Goal: Task Accomplishment & Management: Manage account settings

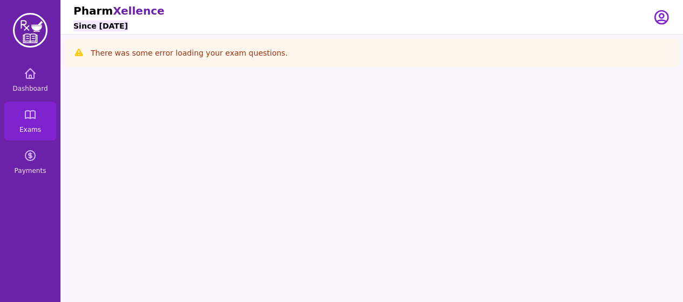
click at [670, 11] on div "Pharm Xellence Since 2013 Open user menu" at bounding box center [371, 17] width 622 height 34
click at [661, 17] on icon "button" at bounding box center [660, 17] width 17 height 17
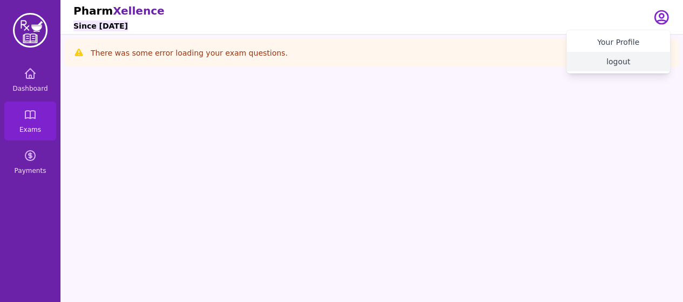
click at [621, 67] on button "logout" at bounding box center [618, 61] width 104 height 19
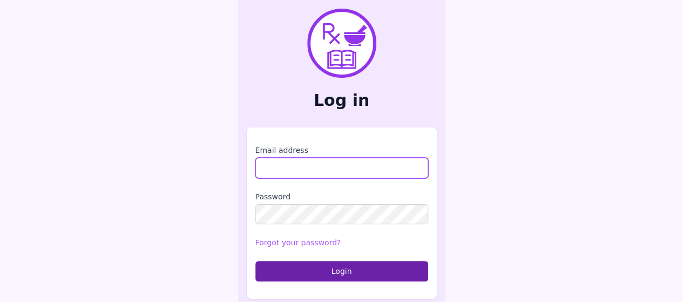
type input "**********"
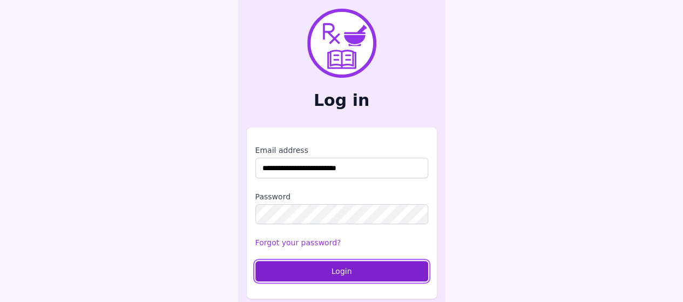
click at [317, 270] on button "Login" at bounding box center [341, 271] width 173 height 21
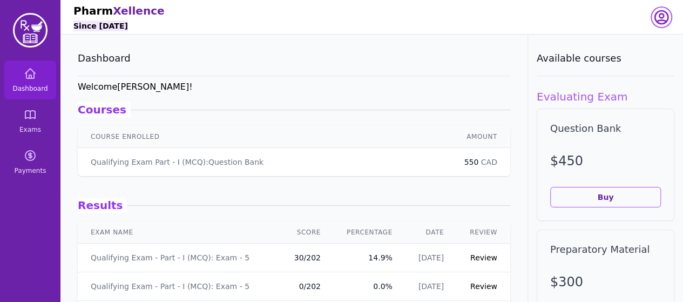
click at [655, 12] on icon "button" at bounding box center [660, 17] width 17 height 17
click at [625, 58] on button "logout" at bounding box center [618, 61] width 104 height 19
